Goal: Information Seeking & Learning: Learn about a topic

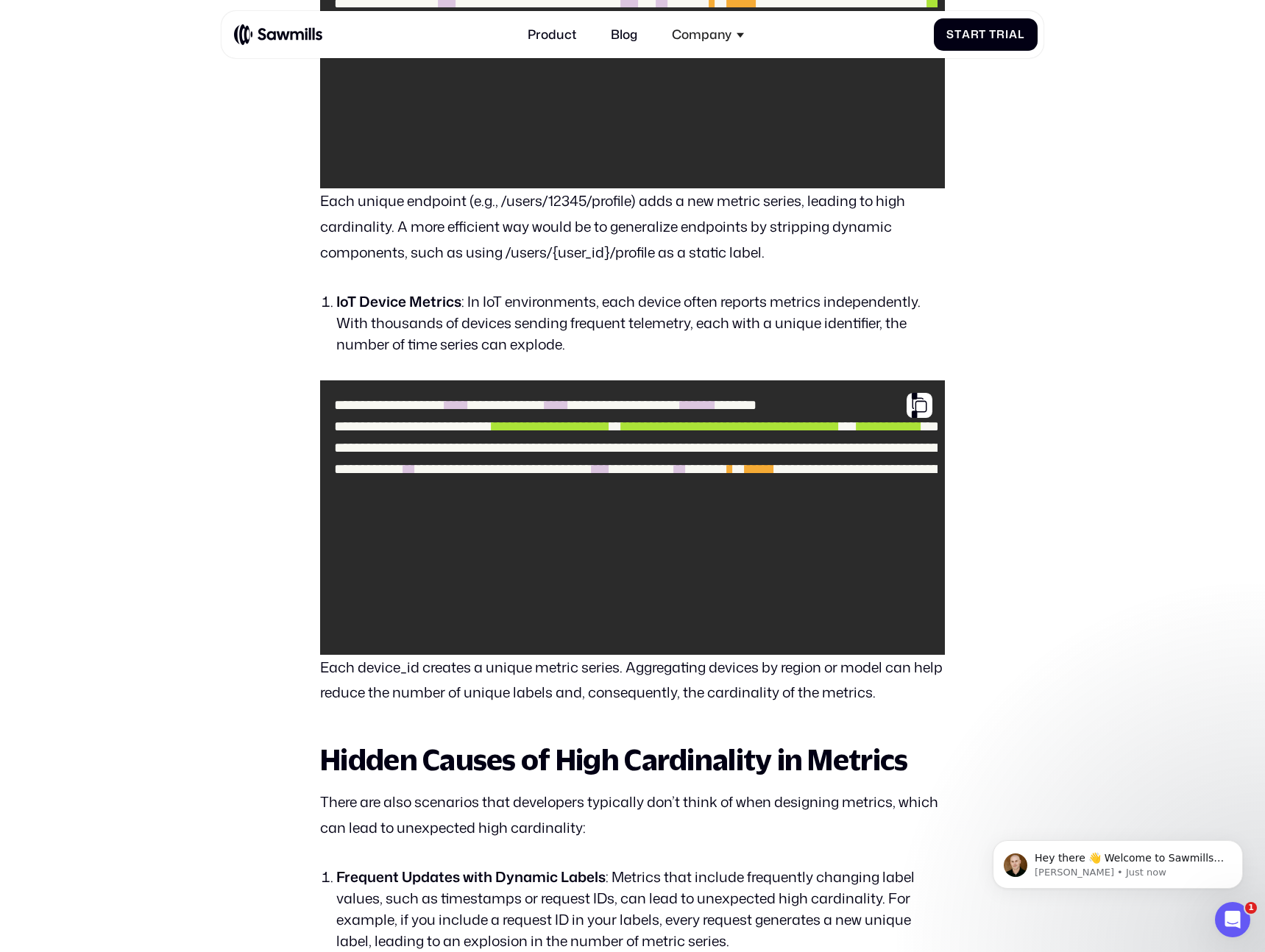
scroll to position [2738, 0]
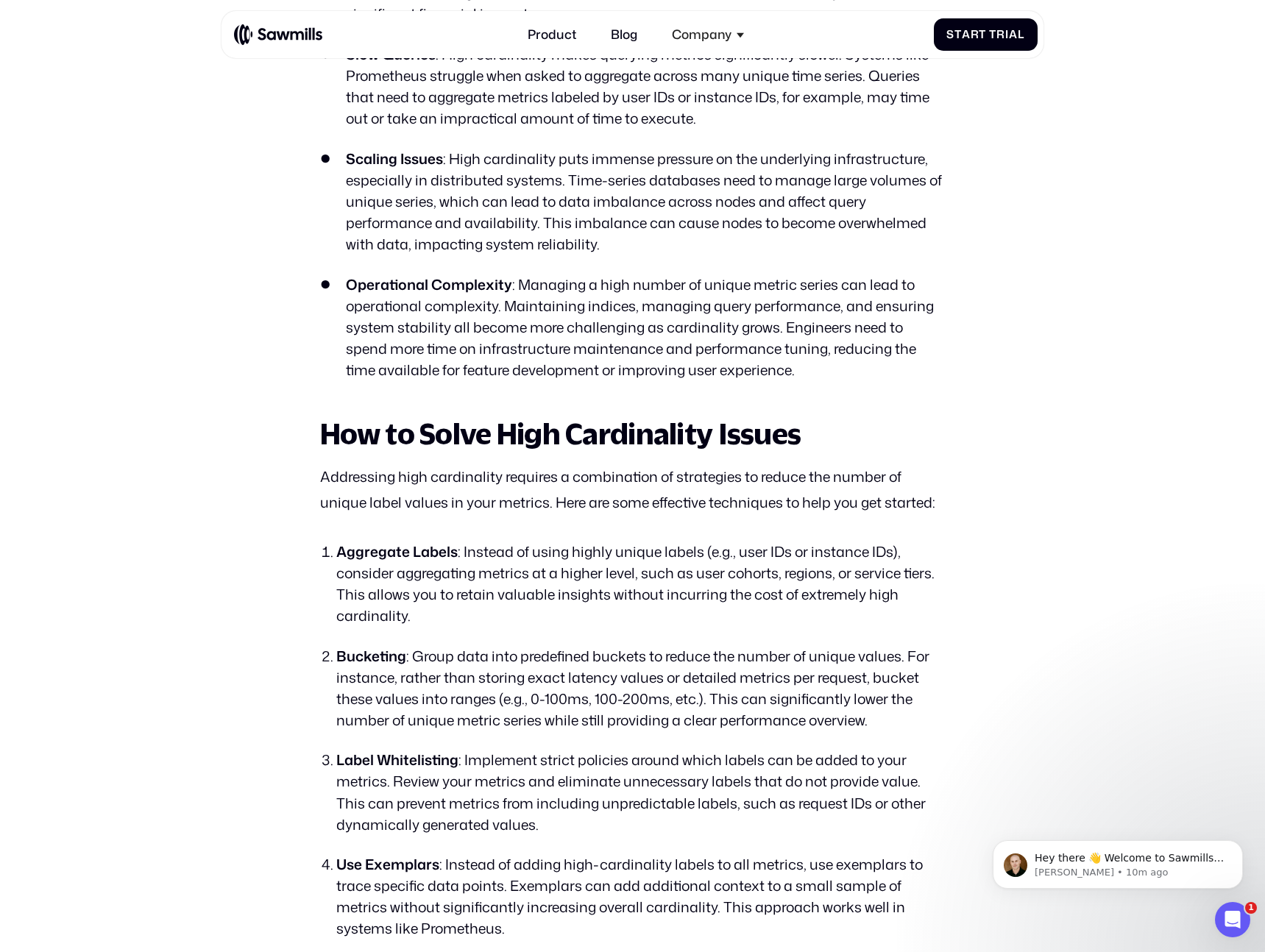
scroll to position [4326, 0]
